Goal: Browse casually: Explore the website without a specific task or goal

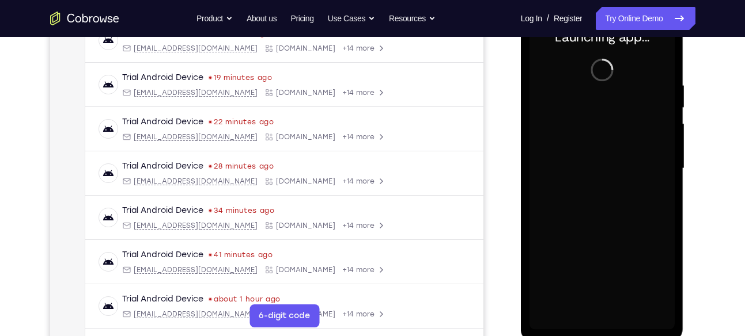
click at [603, 315] on div at bounding box center [601, 168] width 145 height 322
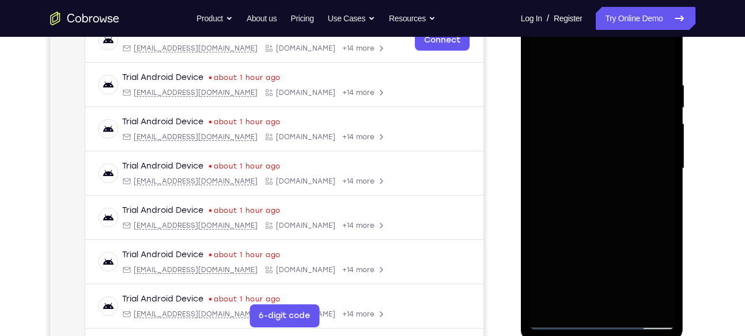
click at [604, 323] on div at bounding box center [601, 168] width 145 height 322
click at [604, 317] on div at bounding box center [601, 168] width 145 height 322
click at [652, 264] on div at bounding box center [601, 168] width 145 height 322
click at [566, 54] on div at bounding box center [601, 168] width 145 height 322
click at [646, 164] on div at bounding box center [601, 168] width 145 height 322
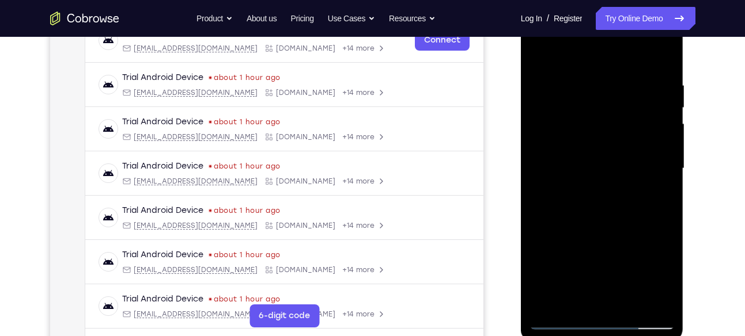
click at [598, 304] on div at bounding box center [601, 168] width 145 height 322
click at [582, 157] on div at bounding box center [601, 168] width 145 height 322
click at [583, 146] on div at bounding box center [601, 168] width 145 height 322
click at [655, 144] on div at bounding box center [601, 168] width 145 height 322
click at [565, 147] on div at bounding box center [601, 168] width 145 height 322
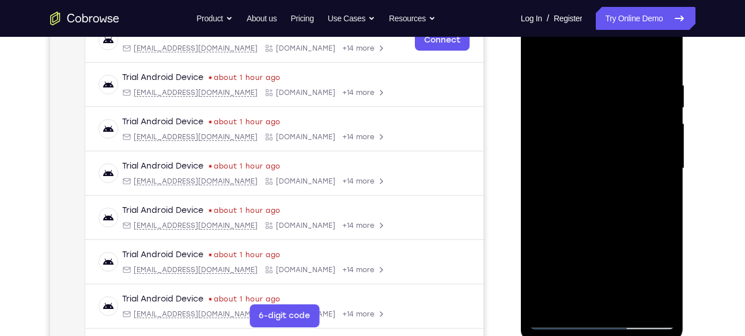
click at [565, 147] on div at bounding box center [601, 168] width 145 height 322
click at [586, 167] on div at bounding box center [601, 168] width 145 height 322
click at [603, 217] on div at bounding box center [601, 168] width 145 height 322
click at [632, 299] on div at bounding box center [601, 168] width 145 height 322
click at [603, 227] on div at bounding box center [601, 168] width 145 height 322
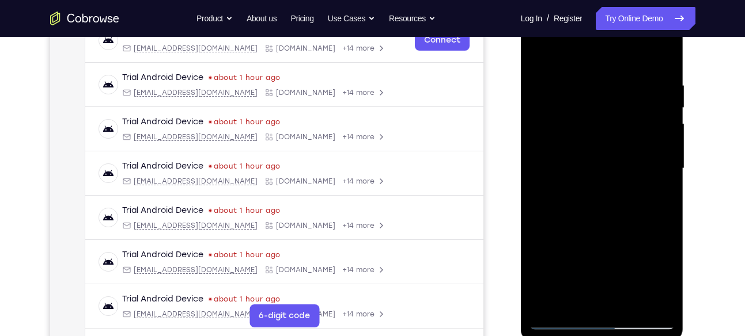
click at [595, 153] on div at bounding box center [601, 168] width 145 height 322
click at [542, 56] on div at bounding box center [601, 168] width 145 height 322
click at [592, 198] on div at bounding box center [601, 168] width 145 height 322
click at [571, 301] on div at bounding box center [601, 168] width 145 height 322
click at [636, 236] on div at bounding box center [601, 168] width 145 height 322
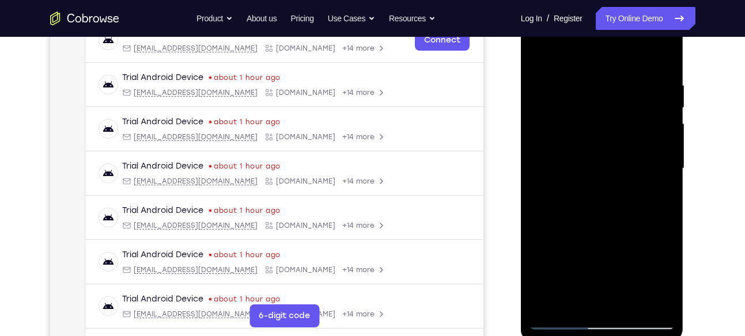
click at [656, 186] on div at bounding box center [601, 168] width 145 height 322
click at [541, 52] on div at bounding box center [601, 168] width 145 height 322
click at [593, 73] on div at bounding box center [601, 168] width 145 height 322
click at [636, 158] on div at bounding box center [601, 168] width 145 height 322
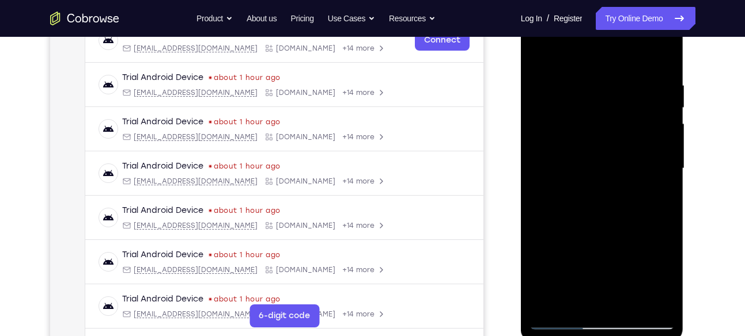
click at [603, 156] on div at bounding box center [601, 168] width 145 height 322
click at [666, 176] on div at bounding box center [601, 168] width 145 height 322
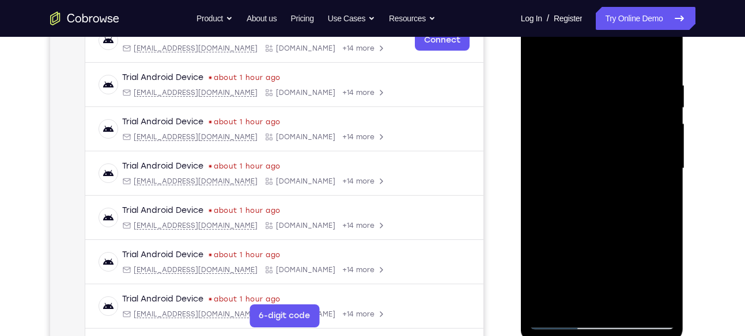
click at [538, 180] on div at bounding box center [601, 168] width 145 height 322
drag, startPoint x: 574, startPoint y: 228, endPoint x: 567, endPoint y: 133, distance: 95.3
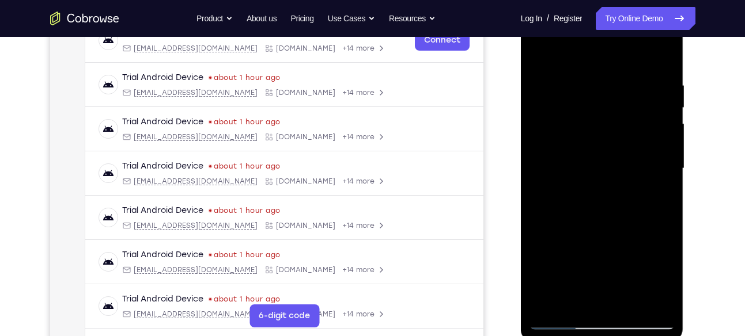
click at [567, 133] on div at bounding box center [601, 168] width 145 height 322
click at [542, 57] on div at bounding box center [601, 168] width 145 height 322
click at [540, 50] on div at bounding box center [601, 168] width 145 height 322
click at [667, 163] on div at bounding box center [601, 168] width 145 height 322
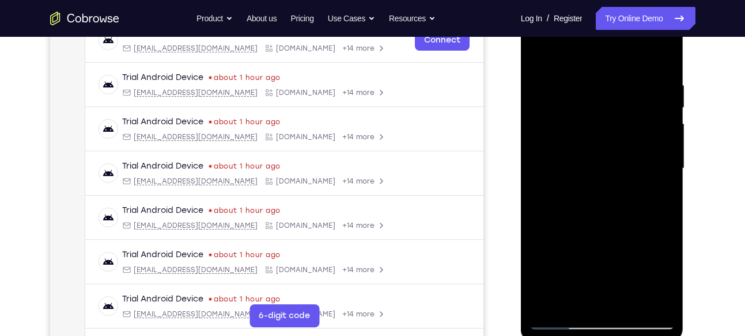
click at [667, 163] on div at bounding box center [601, 168] width 145 height 322
click at [542, 191] on div at bounding box center [601, 168] width 145 height 322
click at [658, 174] on div at bounding box center [601, 168] width 145 height 322
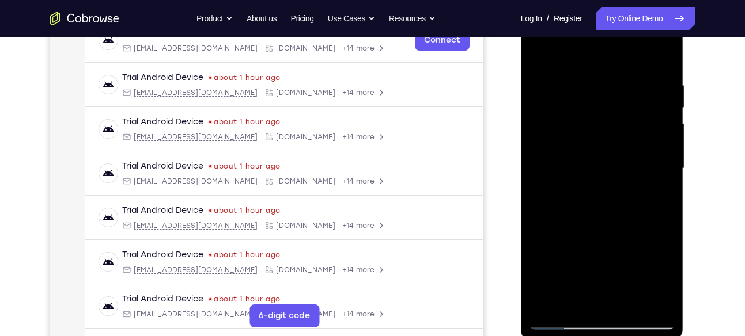
click at [660, 165] on div at bounding box center [601, 168] width 145 height 322
click at [668, 154] on div at bounding box center [601, 168] width 145 height 322
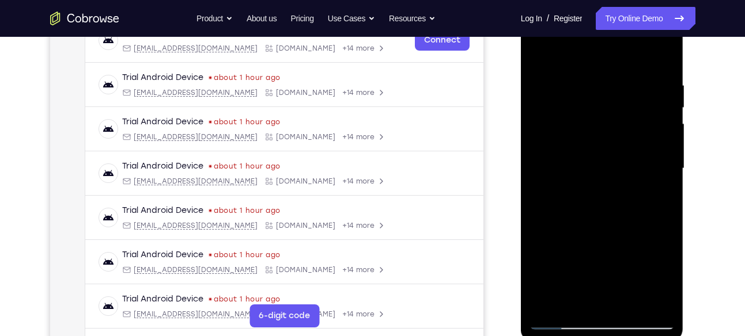
click at [668, 154] on div at bounding box center [601, 168] width 145 height 322
click at [659, 54] on div at bounding box center [601, 168] width 145 height 322
click at [628, 196] on div at bounding box center [601, 168] width 145 height 322
drag, startPoint x: 628, startPoint y: 196, endPoint x: 620, endPoint y: 59, distance: 137.9
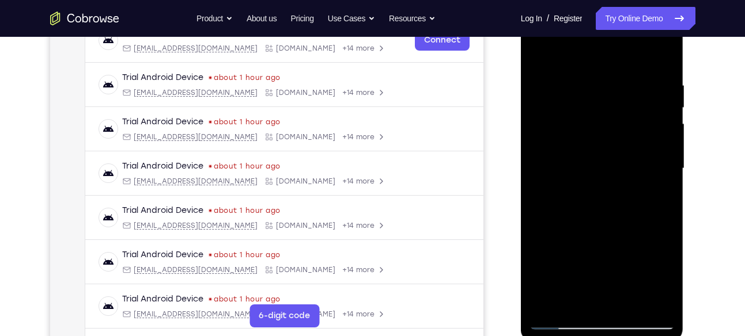
click at [620, 59] on div at bounding box center [601, 168] width 145 height 322
drag, startPoint x: 630, startPoint y: 214, endPoint x: 632, endPoint y: 22, distance: 191.8
click at [632, 22] on div at bounding box center [601, 168] width 145 height 322
drag, startPoint x: 625, startPoint y: 232, endPoint x: 628, endPoint y: 79, distance: 153.2
click at [628, 79] on div at bounding box center [601, 168] width 145 height 322
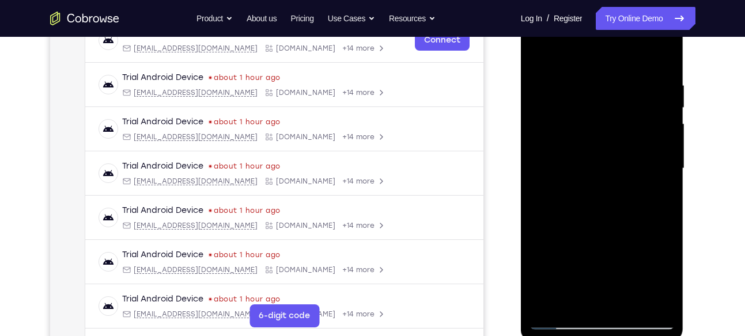
drag, startPoint x: 644, startPoint y: 188, endPoint x: 643, endPoint y: 154, distance: 34.0
click at [643, 154] on div at bounding box center [601, 168] width 145 height 322
click at [665, 165] on div at bounding box center [601, 168] width 145 height 322
drag, startPoint x: 616, startPoint y: 226, endPoint x: 589, endPoint y: 42, distance: 185.7
click at [589, 42] on div at bounding box center [601, 168] width 145 height 322
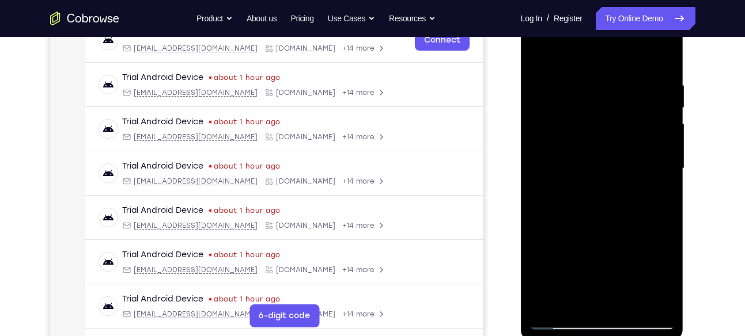
drag, startPoint x: 610, startPoint y: 237, endPoint x: 609, endPoint y: 80, distance: 156.6
click at [609, 80] on div at bounding box center [601, 168] width 145 height 322
drag, startPoint x: 616, startPoint y: 231, endPoint x: 614, endPoint y: 108, distance: 123.8
click at [614, 108] on div at bounding box center [601, 168] width 145 height 322
drag, startPoint x: 623, startPoint y: 208, endPoint x: 621, endPoint y: 60, distance: 148.6
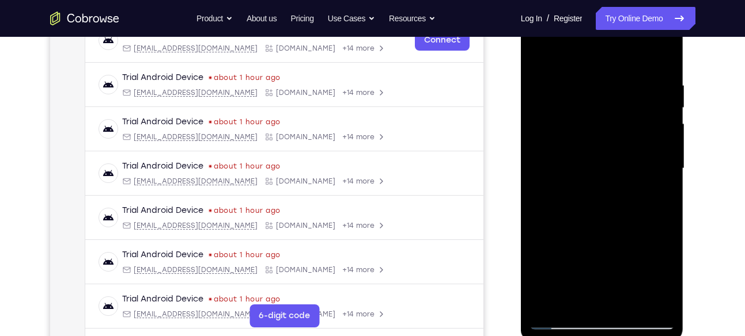
click at [621, 60] on div at bounding box center [601, 168] width 145 height 322
drag, startPoint x: 639, startPoint y: 208, endPoint x: 638, endPoint y: 57, distance: 150.9
click at [638, 57] on div at bounding box center [601, 168] width 145 height 322
click at [632, 193] on div at bounding box center [601, 168] width 145 height 322
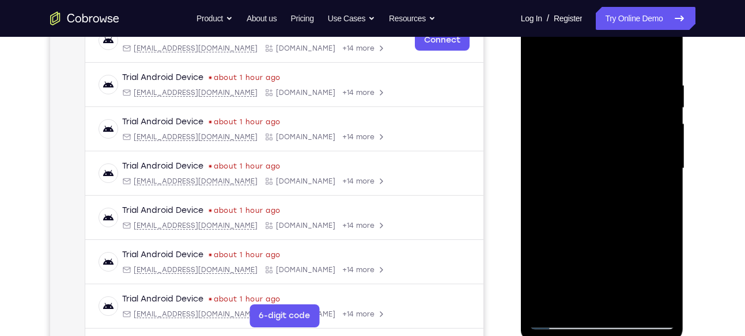
click at [662, 162] on div at bounding box center [601, 168] width 145 height 322
drag, startPoint x: 621, startPoint y: 258, endPoint x: 609, endPoint y: 99, distance: 159.4
click at [609, 99] on div at bounding box center [601, 168] width 145 height 322
drag, startPoint x: 630, startPoint y: 241, endPoint x: 626, endPoint y: 70, distance: 170.5
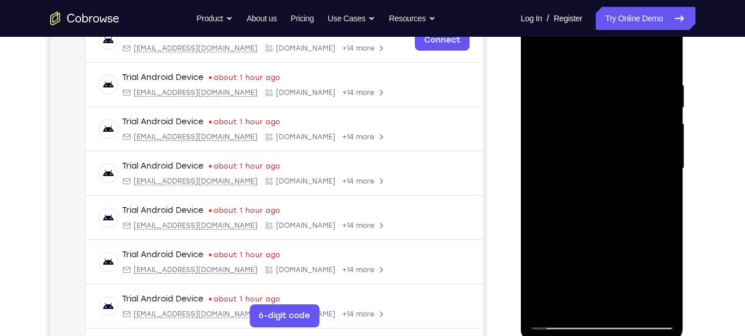
click at [626, 70] on div at bounding box center [601, 168] width 145 height 322
click at [618, 134] on div at bounding box center [601, 168] width 145 height 322
drag, startPoint x: 618, startPoint y: 134, endPoint x: 595, endPoint y: 228, distance: 97.3
click at [595, 228] on div at bounding box center [601, 168] width 145 height 322
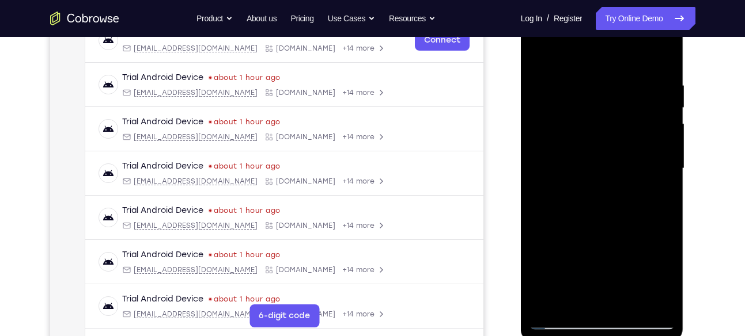
click at [665, 181] on div at bounding box center [601, 168] width 145 height 322
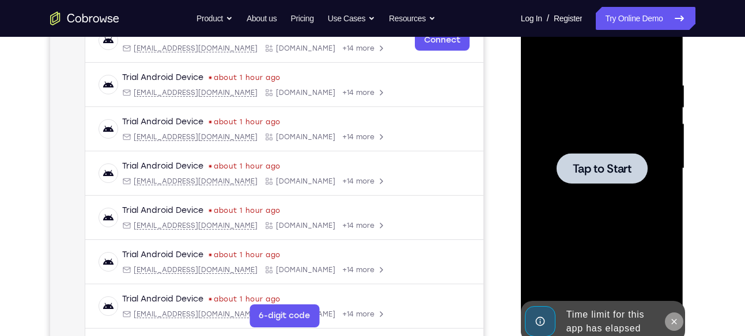
click at [675, 322] on icon at bounding box center [673, 321] width 5 height 5
